Goal: Task Accomplishment & Management: Manage account settings

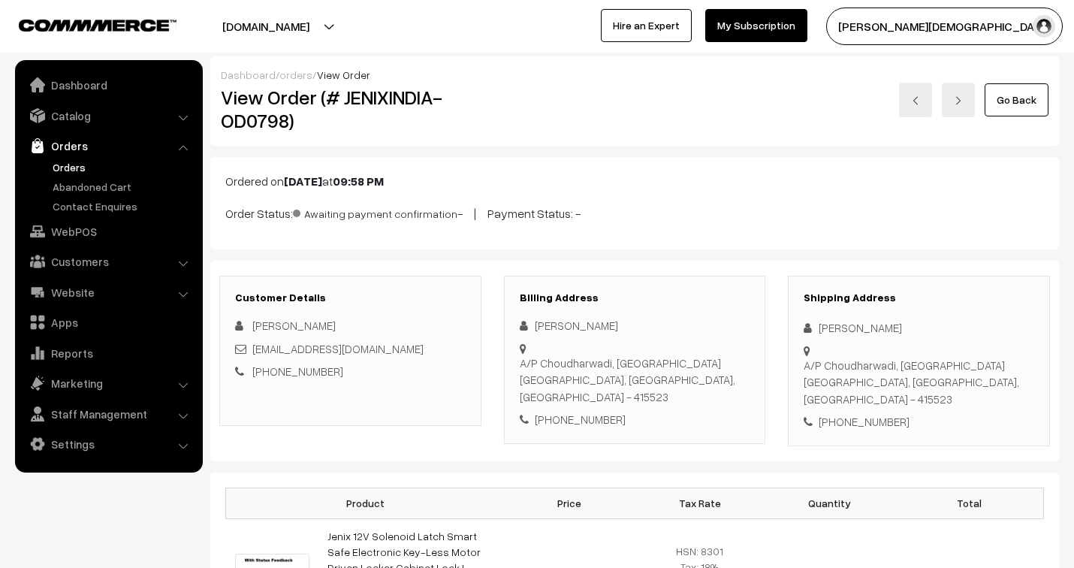
click at [298, 75] on link "orders" at bounding box center [295, 74] width 33 height 13
